Goal: Obtain resource: Download file/media

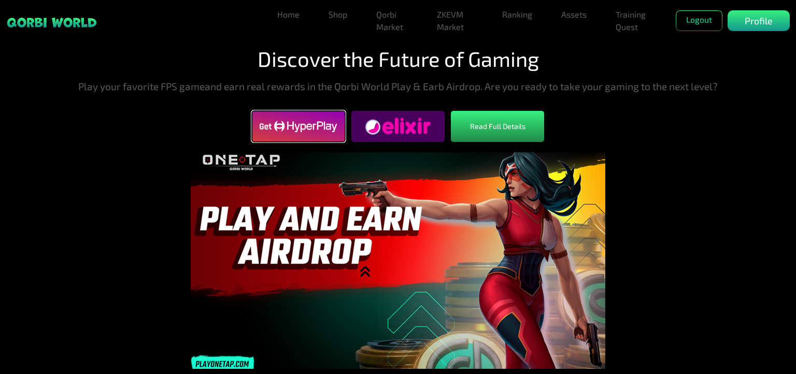
click at [310, 132] on img at bounding box center [298, 126] width 93 height 26
